Goal: Check status: Check status

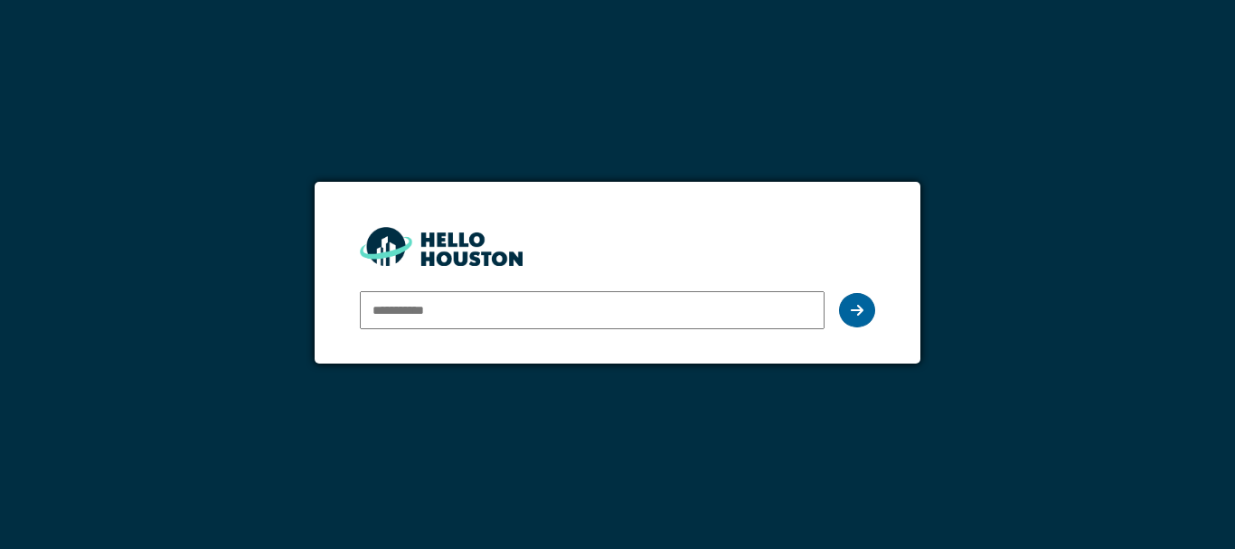
type input "**********"
click at [857, 307] on icon at bounding box center [857, 310] width 13 height 14
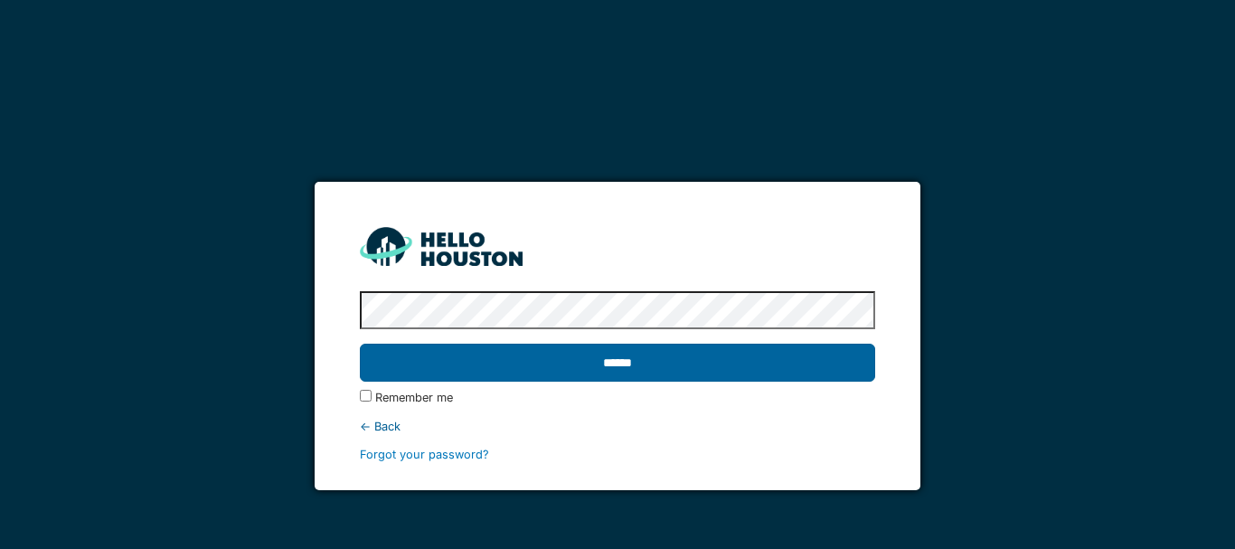
click at [701, 364] on input "******" at bounding box center [617, 363] width 515 height 38
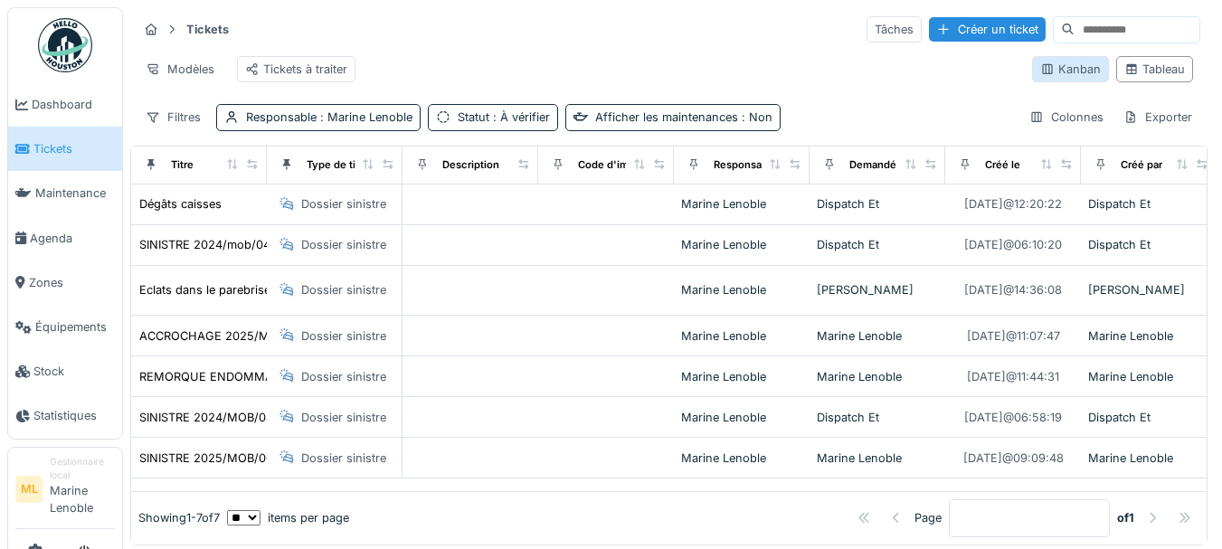
click at [1046, 72] on div "Kanban" at bounding box center [1070, 69] width 61 height 17
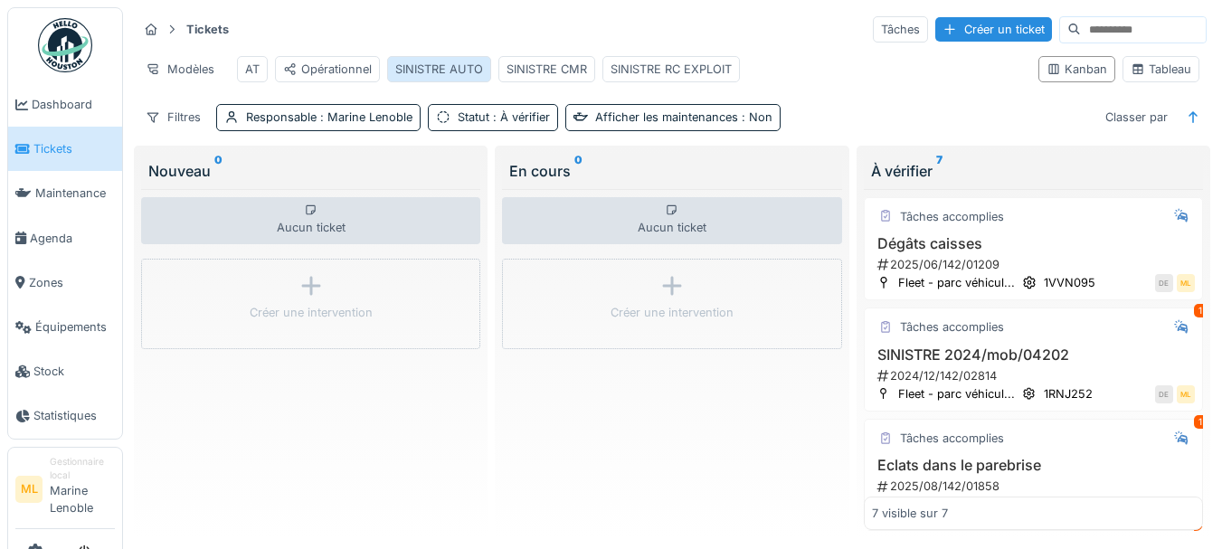
click at [447, 61] on div "SINISTRE AUTO" at bounding box center [439, 69] width 88 height 17
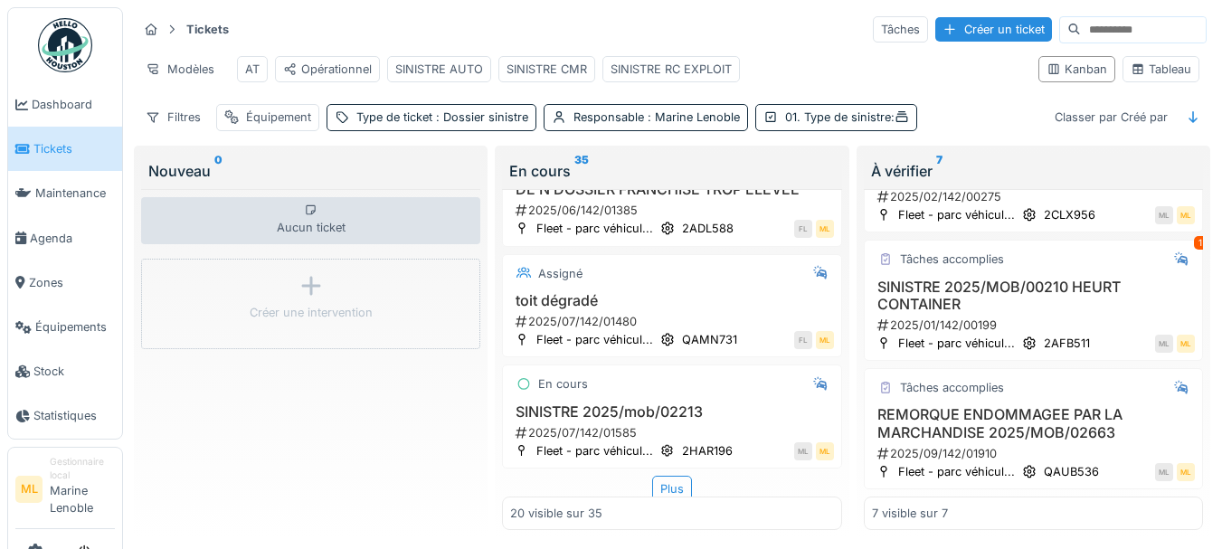
scroll to position [2143, 0]
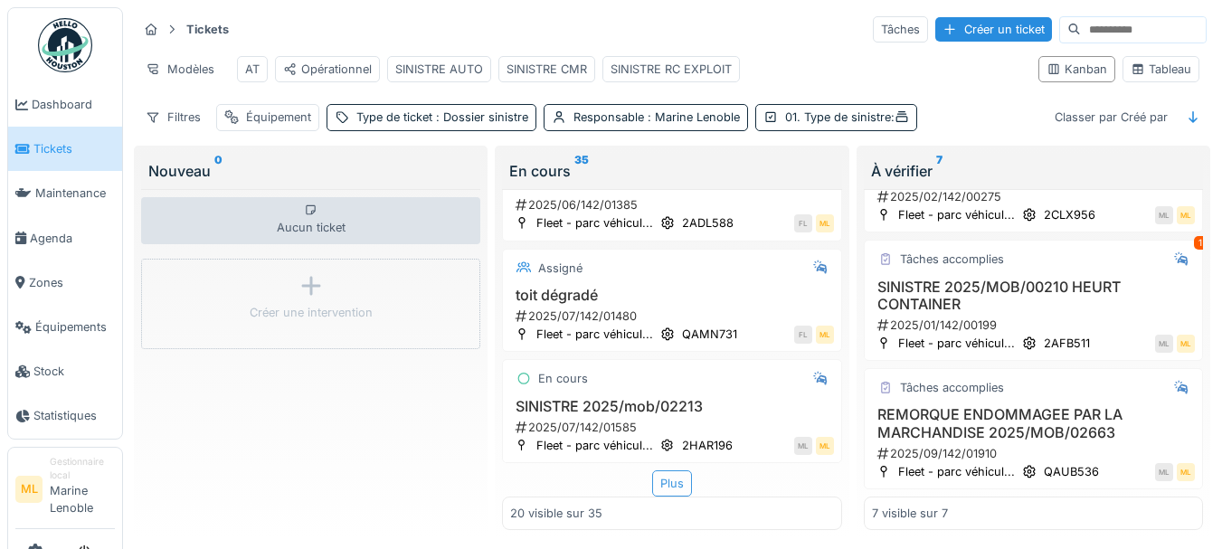
click at [658, 471] on div "Plus" at bounding box center [672, 483] width 40 height 26
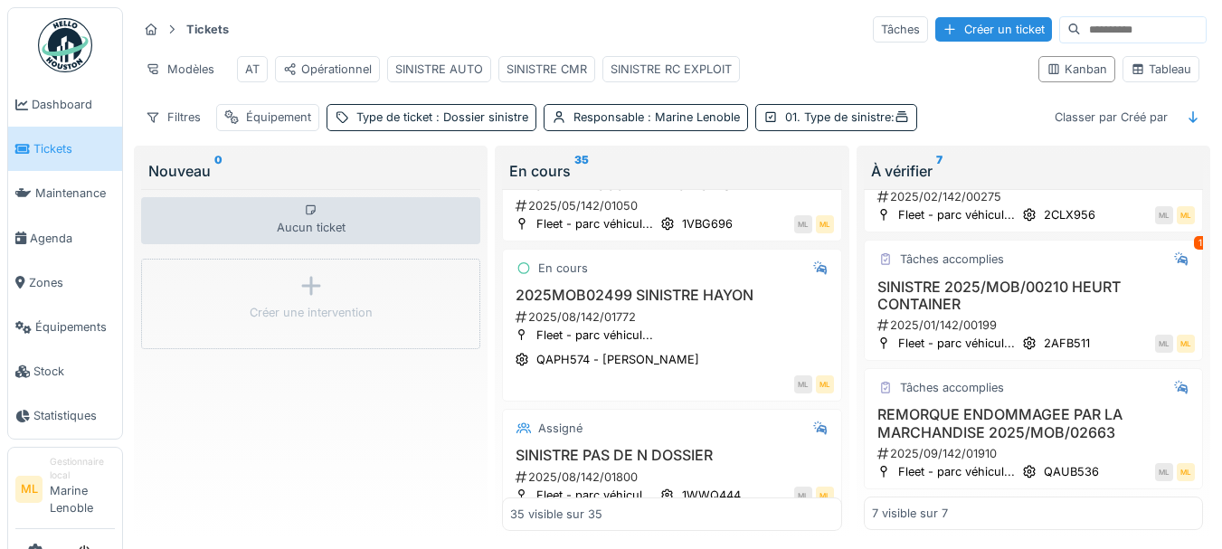
scroll to position [3162, 0]
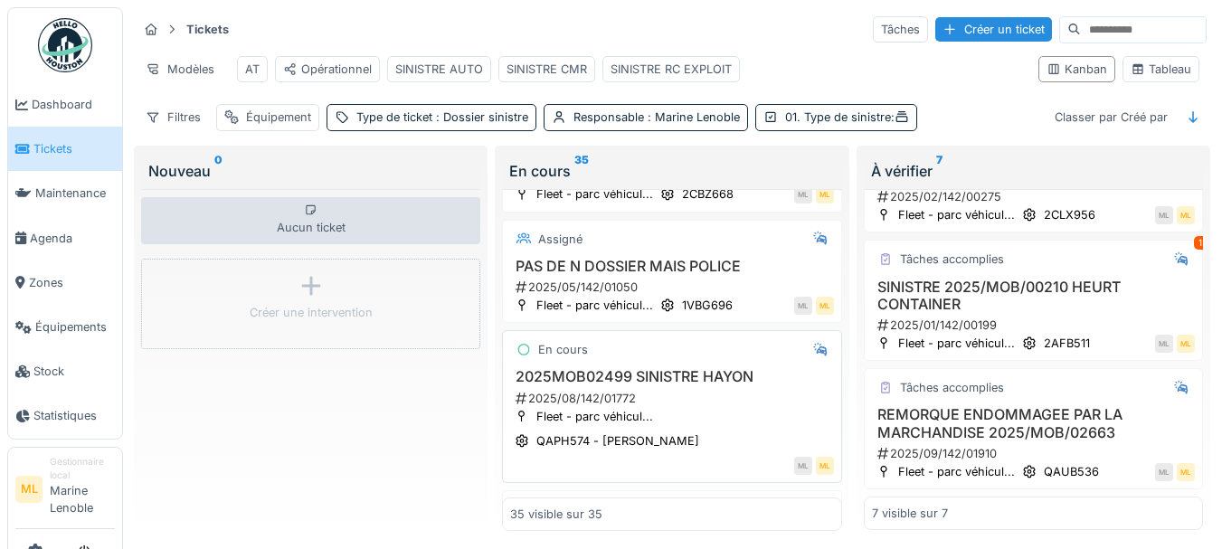
click at [713, 407] on div "2025/08/142/01772" at bounding box center [673, 398] width 319 height 17
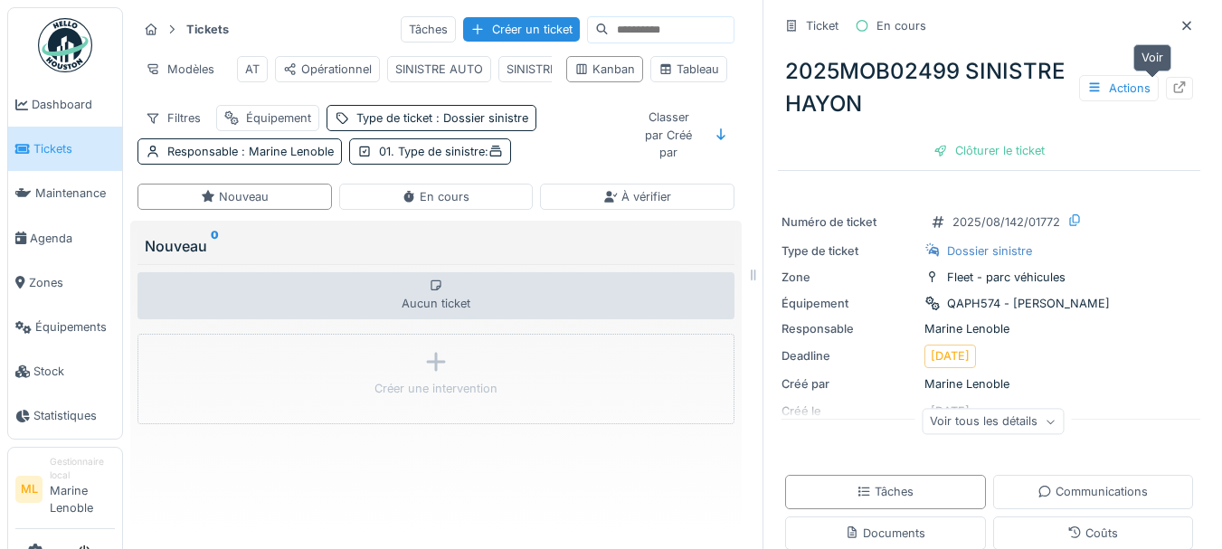
click at [1172, 82] on icon at bounding box center [1179, 87] width 14 height 12
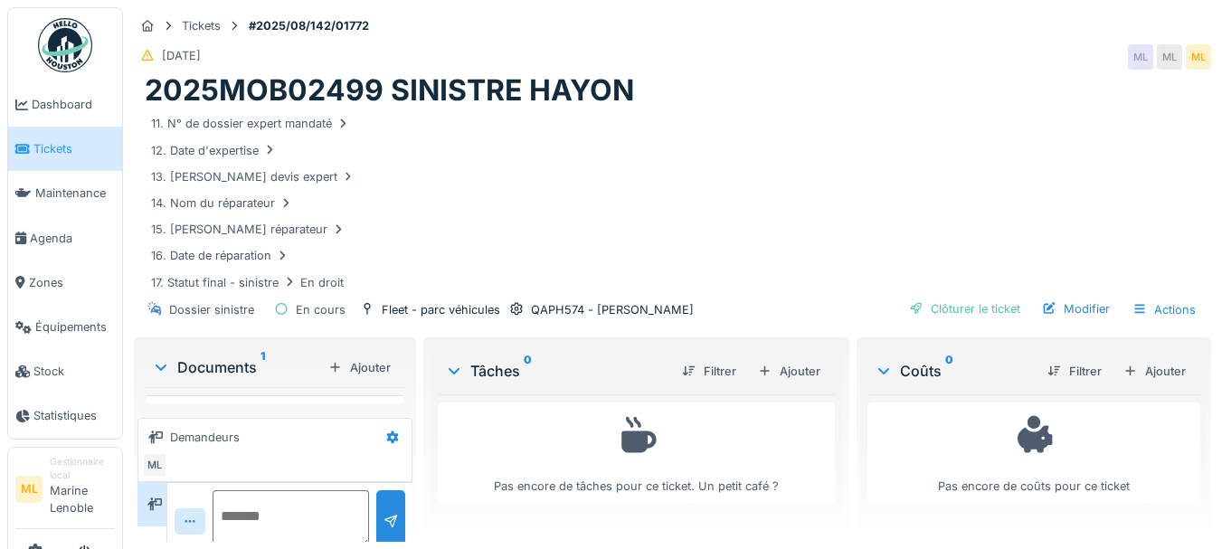
scroll to position [298, 0]
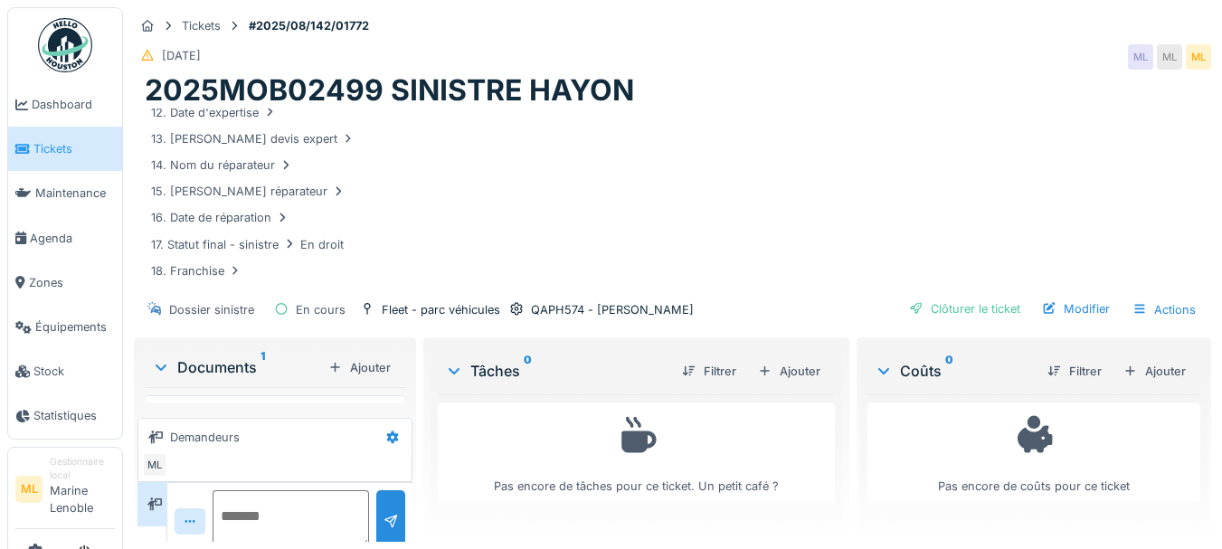
drag, startPoint x: 638, startPoint y: 300, endPoint x: 638, endPoint y: 231, distance: 69.6
click at [609, 249] on div "Tickets #2025/08/142/01772 12/08/2025 ML ML ML 2025MOB02499 SINISTRE HAYON 01. …" at bounding box center [672, 170] width 1084 height 326
click at [86, 151] on span "Tickets" at bounding box center [73, 148] width 81 height 17
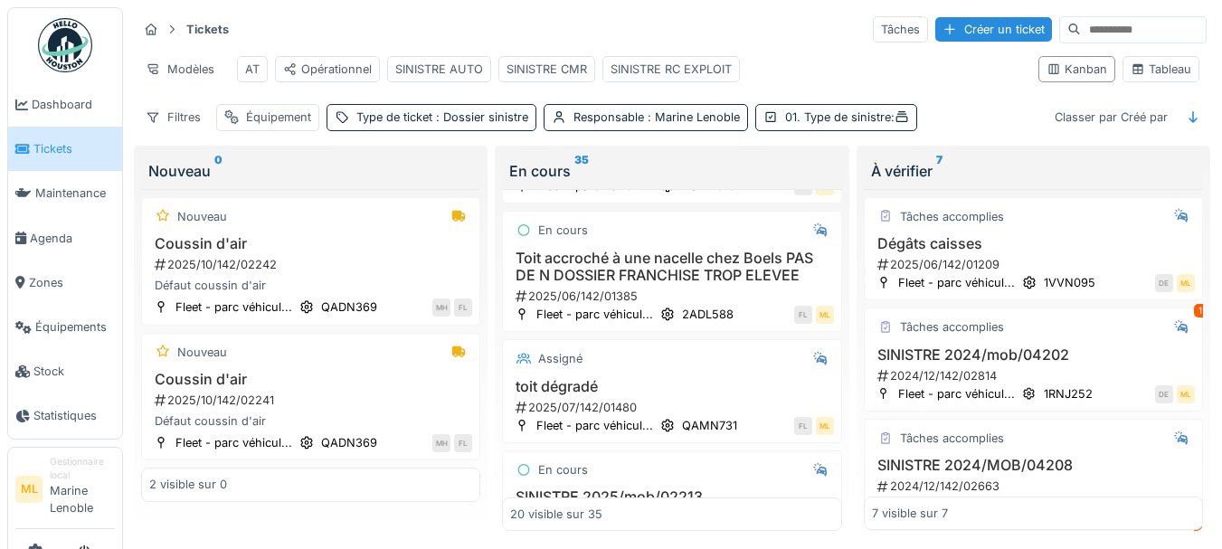
scroll to position [2056, 0]
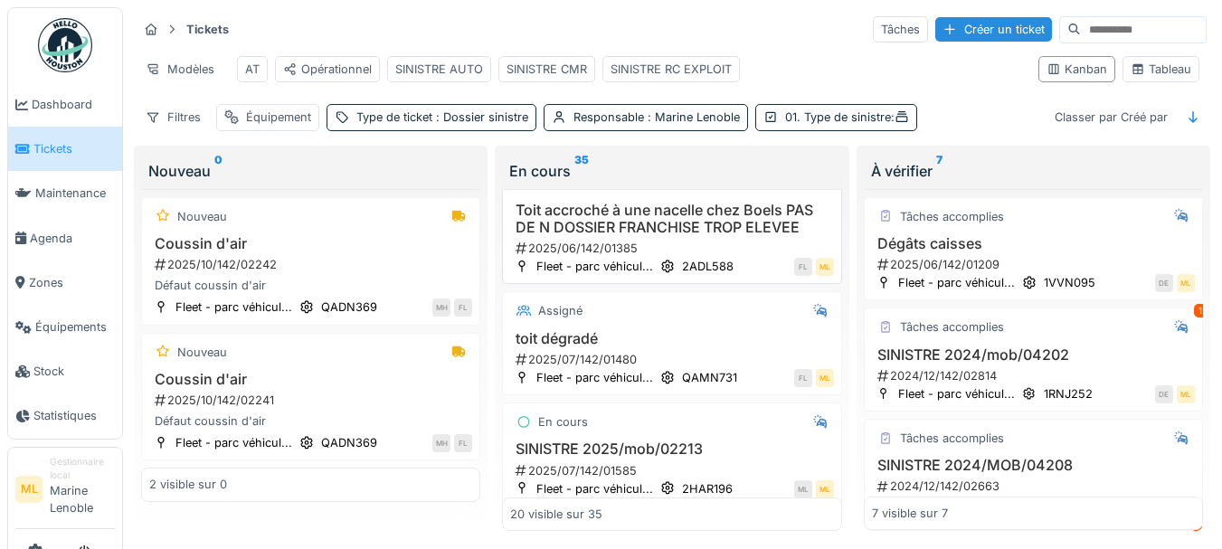
click at [715, 236] on h3 "Toit accroché à une nacelle chez Boels PAS DE N DOSSIER FRANCHISE TROP ELEVEE" at bounding box center [671, 219] width 323 height 34
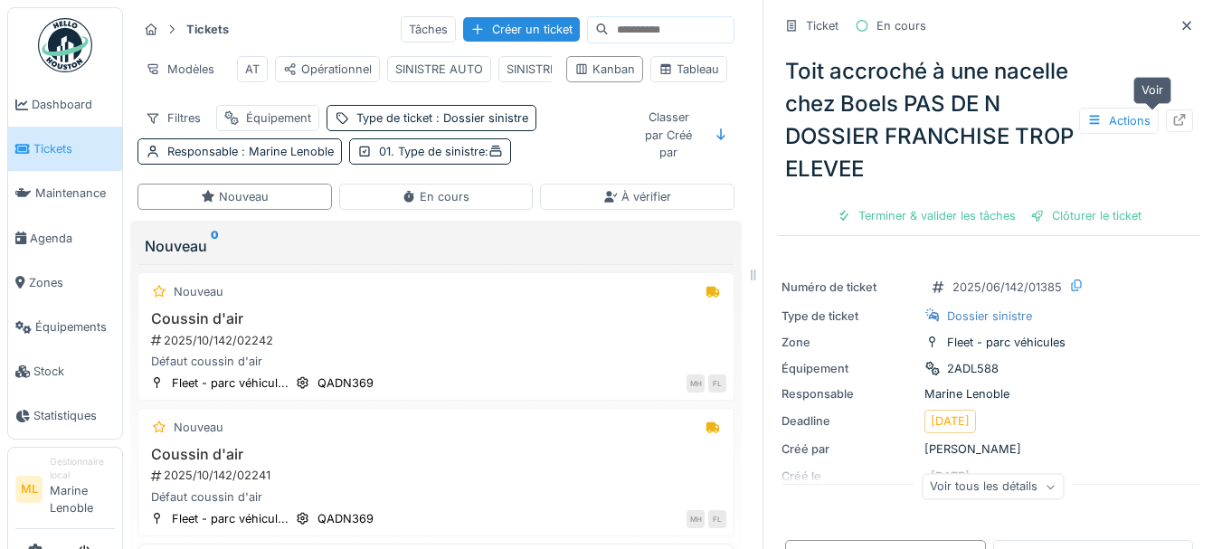
click at [1172, 120] on icon at bounding box center [1179, 120] width 14 height 12
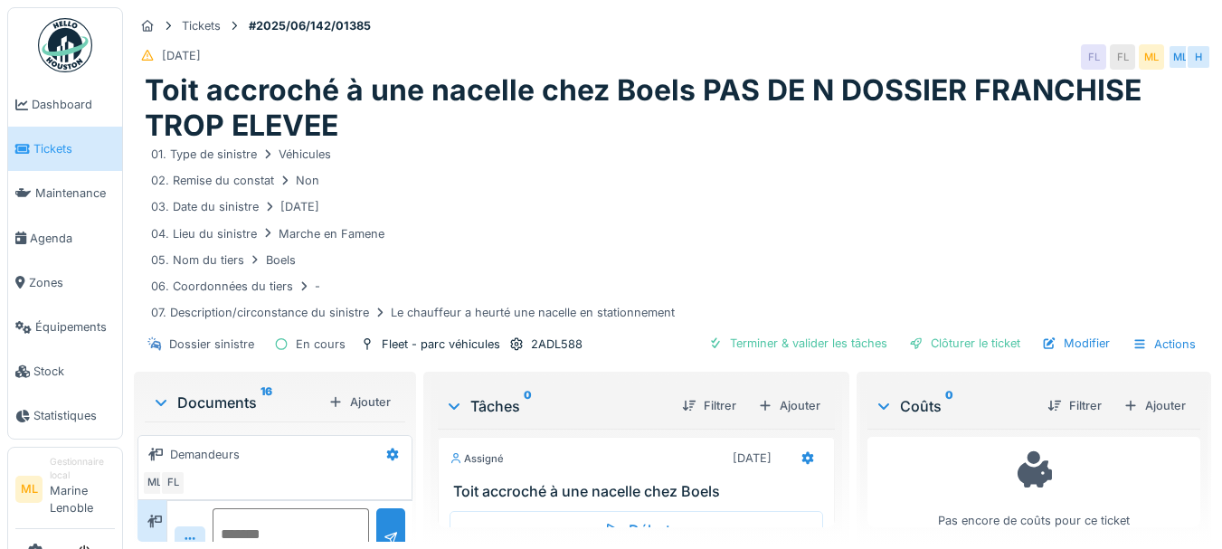
scroll to position [71, 0]
